Goal: Information Seeking & Learning: Compare options

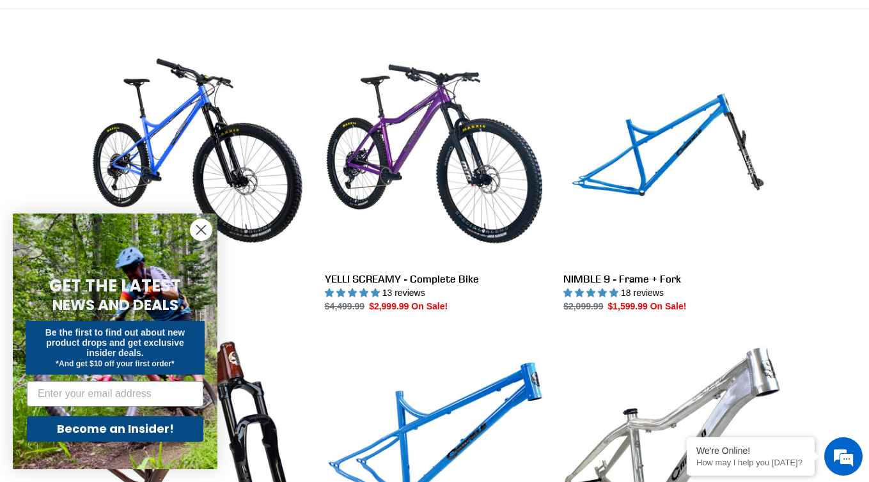
scroll to position [338, 0]
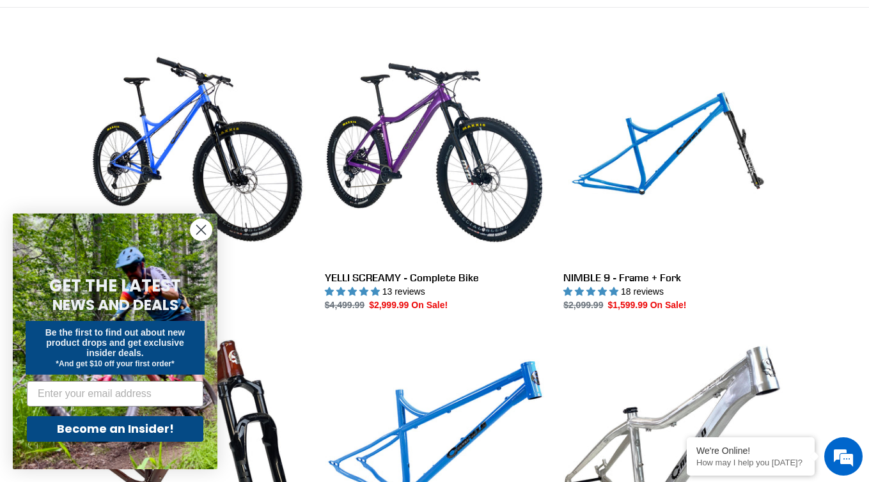
click at [198, 229] on circle "Close dialog" at bounding box center [201, 229] width 21 height 21
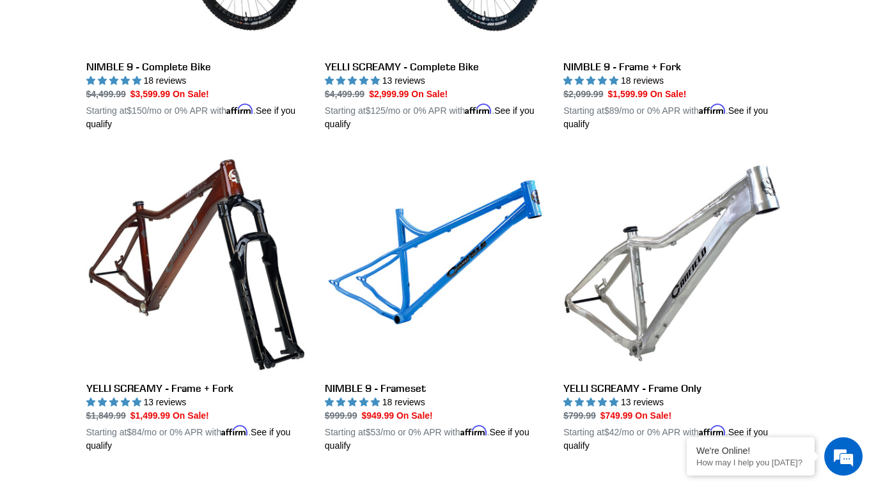
scroll to position [550, 0]
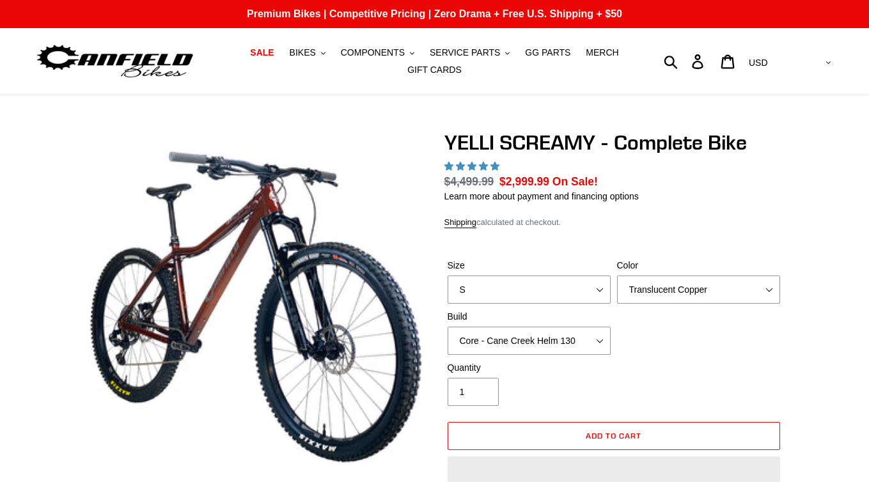
select select "highest-rating"
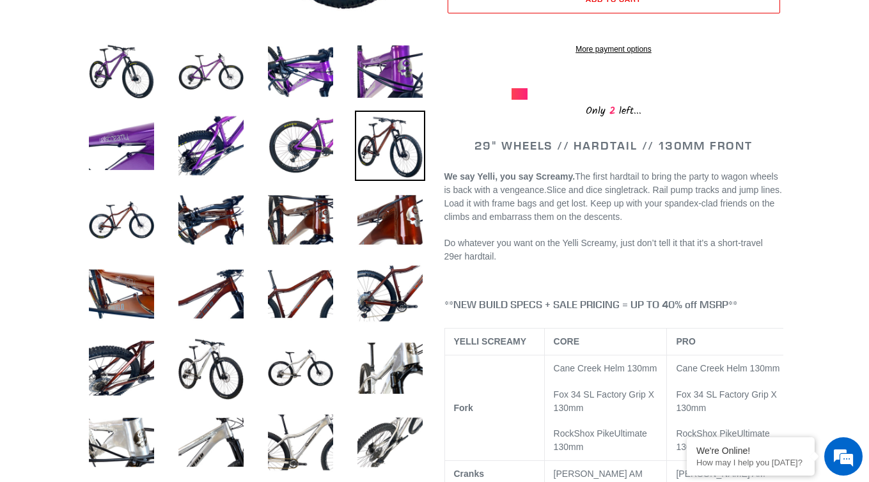
scroll to position [445, 0]
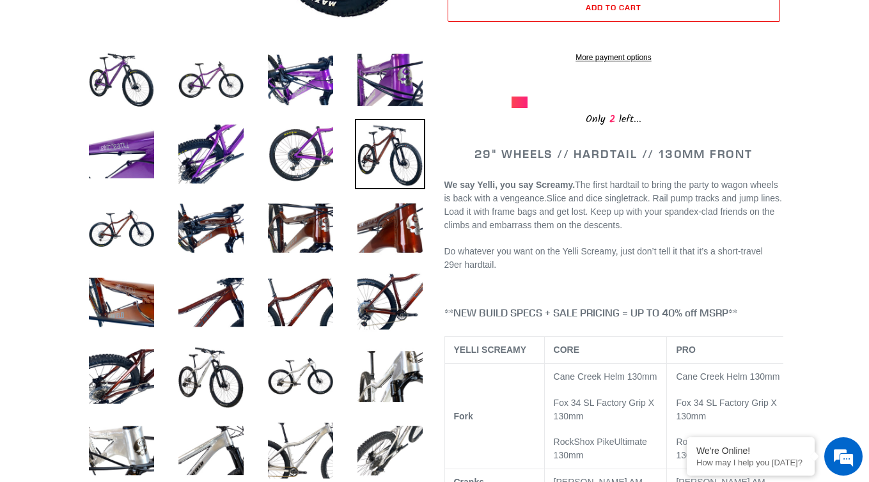
click at [548, 272] on p "Do whatever you want on the Yelli Screamy, just don’t tell it that it’s a short…" at bounding box center [613, 258] width 339 height 27
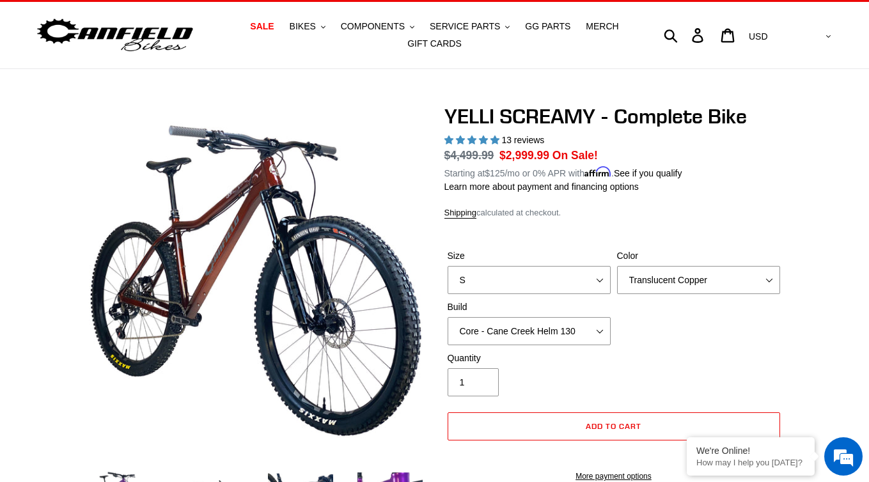
scroll to position [0, 0]
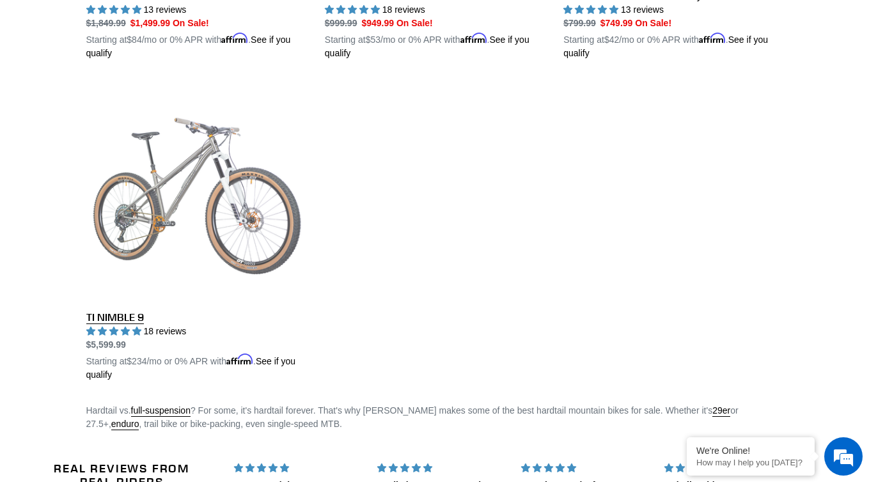
click at [185, 212] on link "TI NIMBLE 9" at bounding box center [195, 231] width 219 height 299
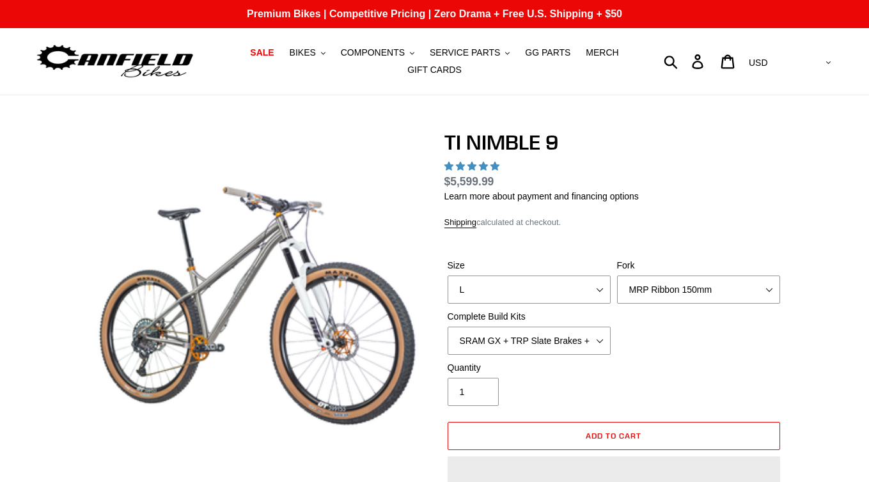
select select "highest-rating"
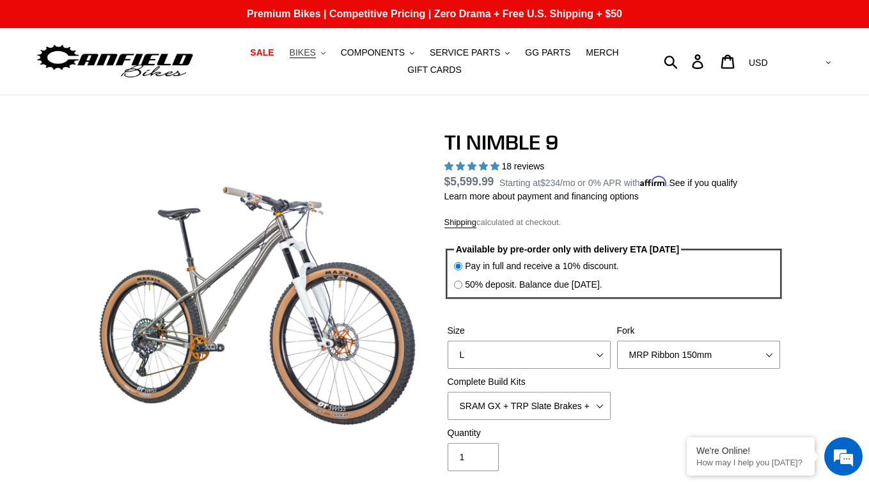
click at [312, 49] on span "BIKES" at bounding box center [303, 52] width 26 height 11
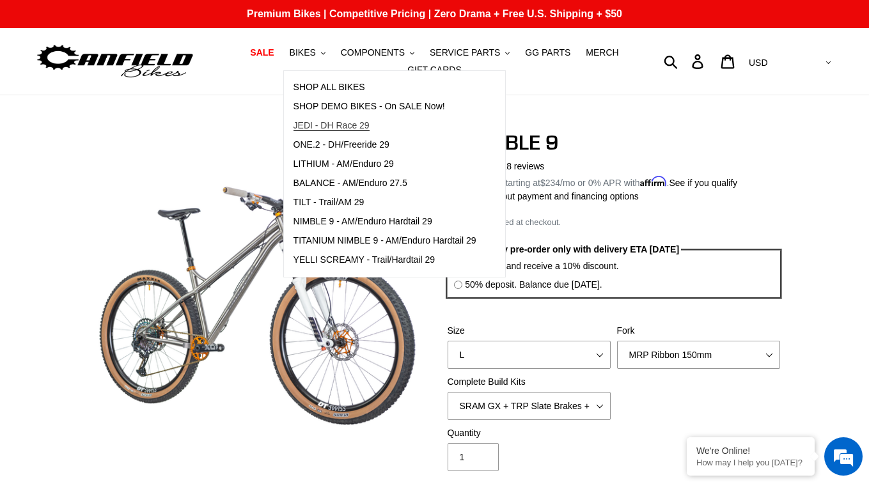
click at [348, 124] on span "JEDI - DH Race 29" at bounding box center [332, 125] width 76 height 11
